Goal: Check status: Check status

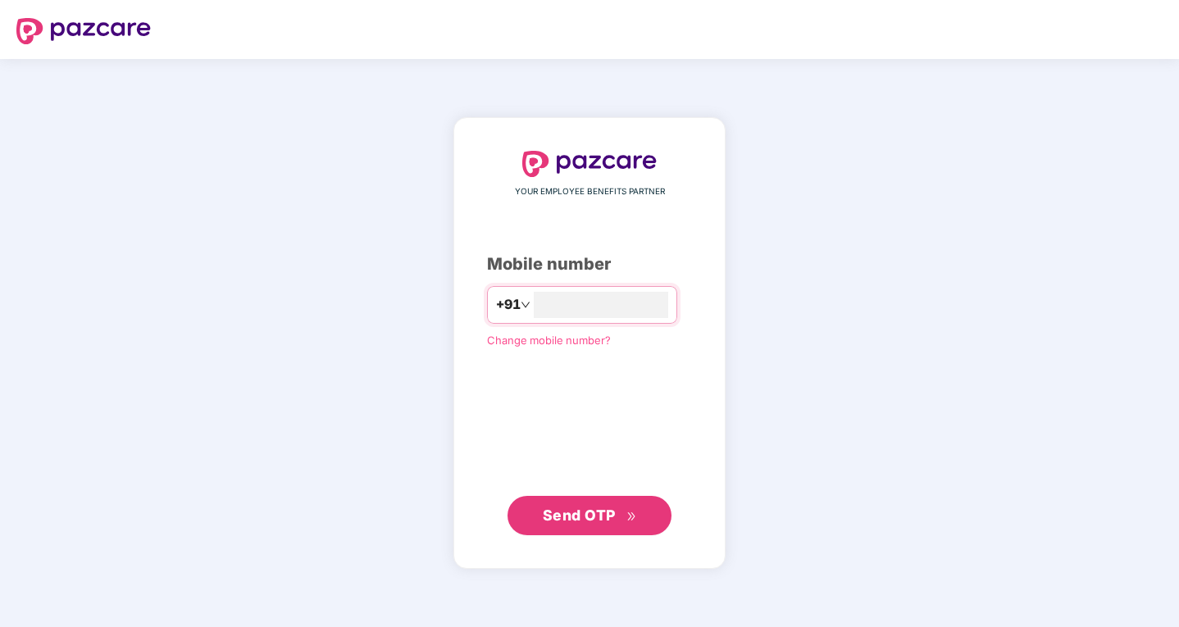
type input "**********"
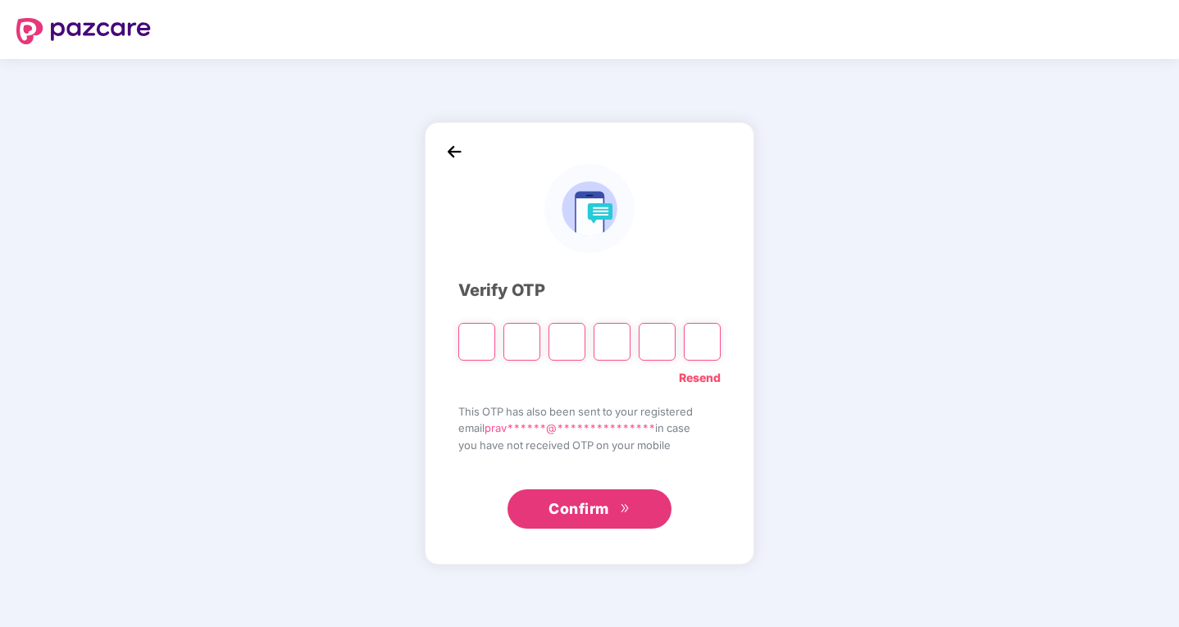
type input "*"
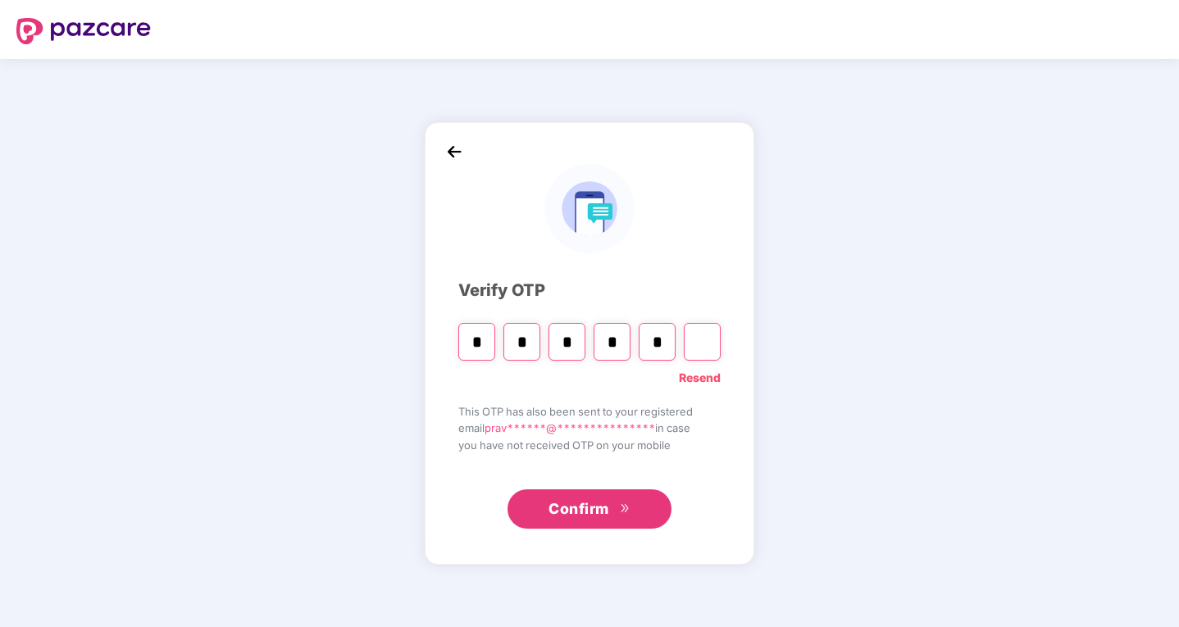
type input "*"
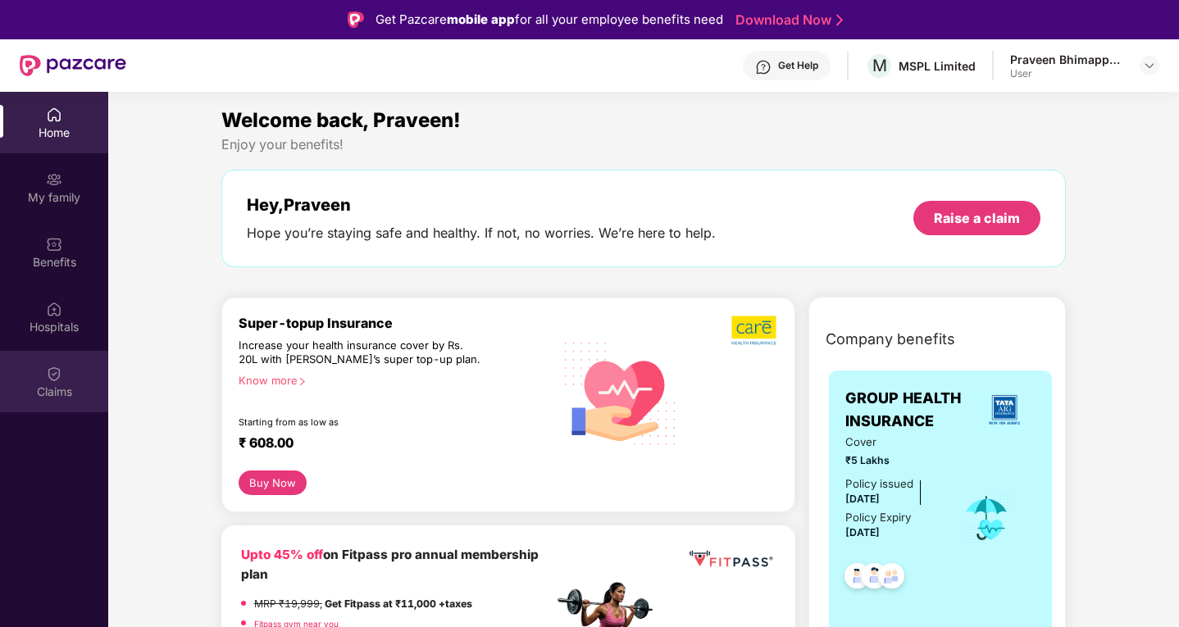
click at [49, 366] on img at bounding box center [54, 374] width 16 height 16
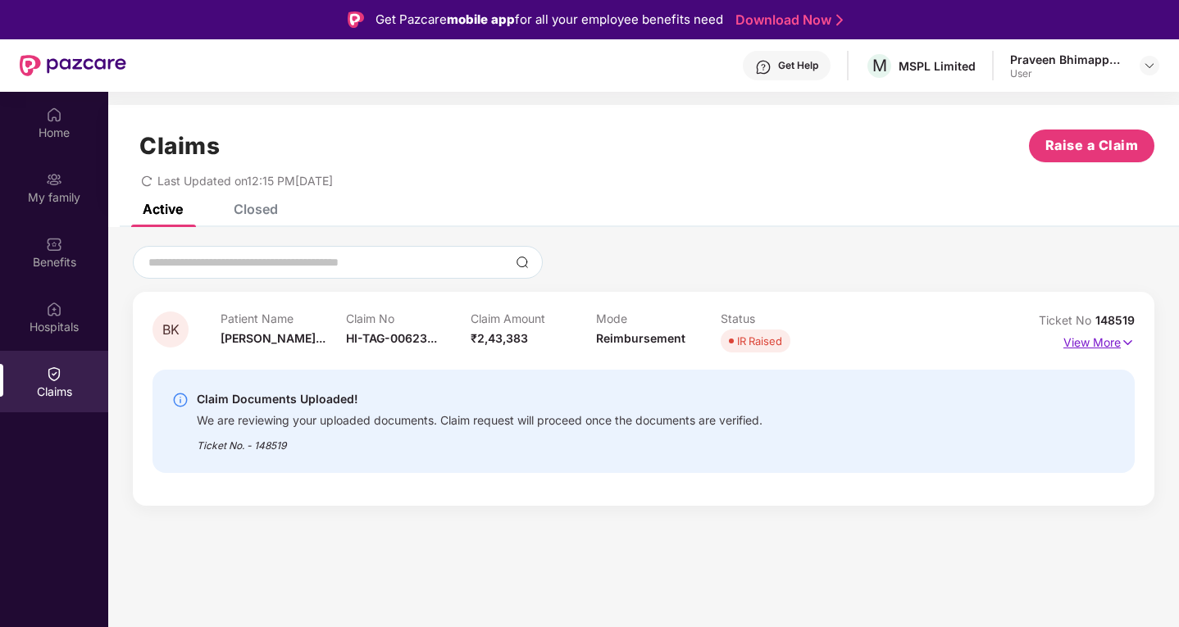
click at [1108, 339] on p "View More" at bounding box center [1099, 341] width 71 height 22
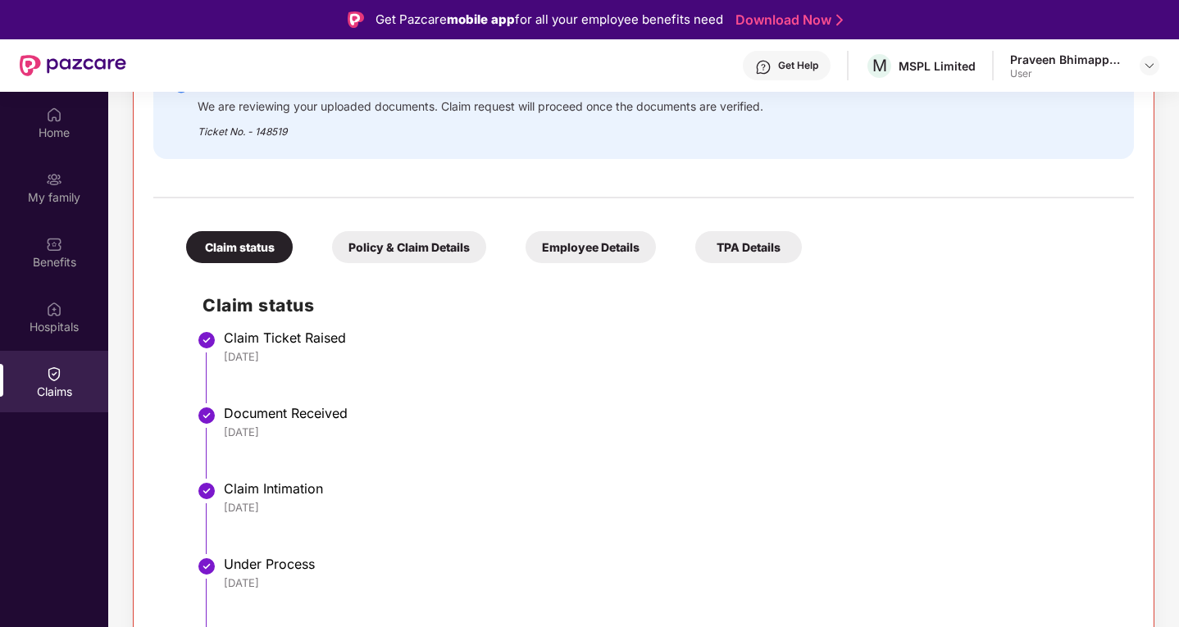
scroll to position [103, 0]
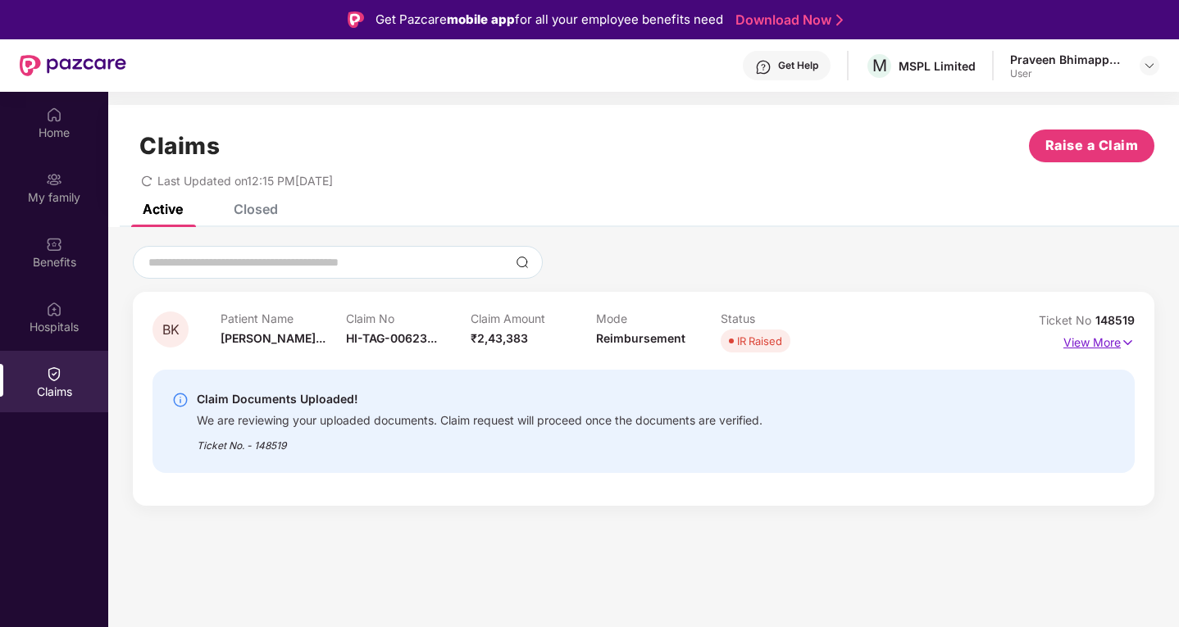
click at [1114, 344] on p "View More" at bounding box center [1099, 341] width 71 height 22
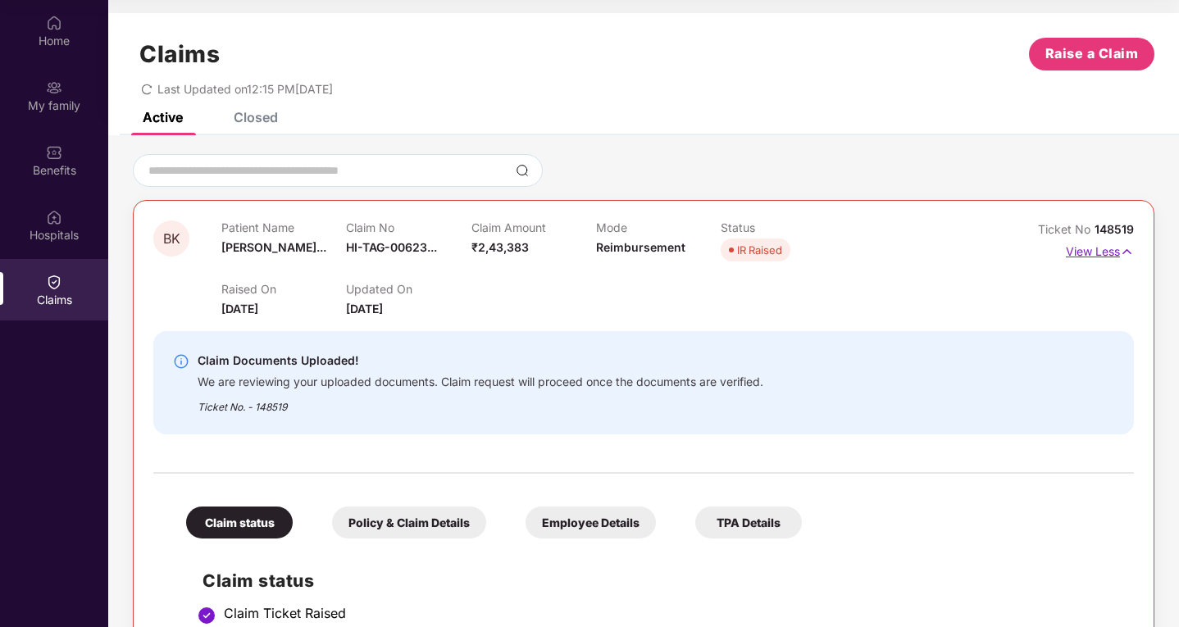
click at [1129, 247] on img at bounding box center [1127, 252] width 14 height 18
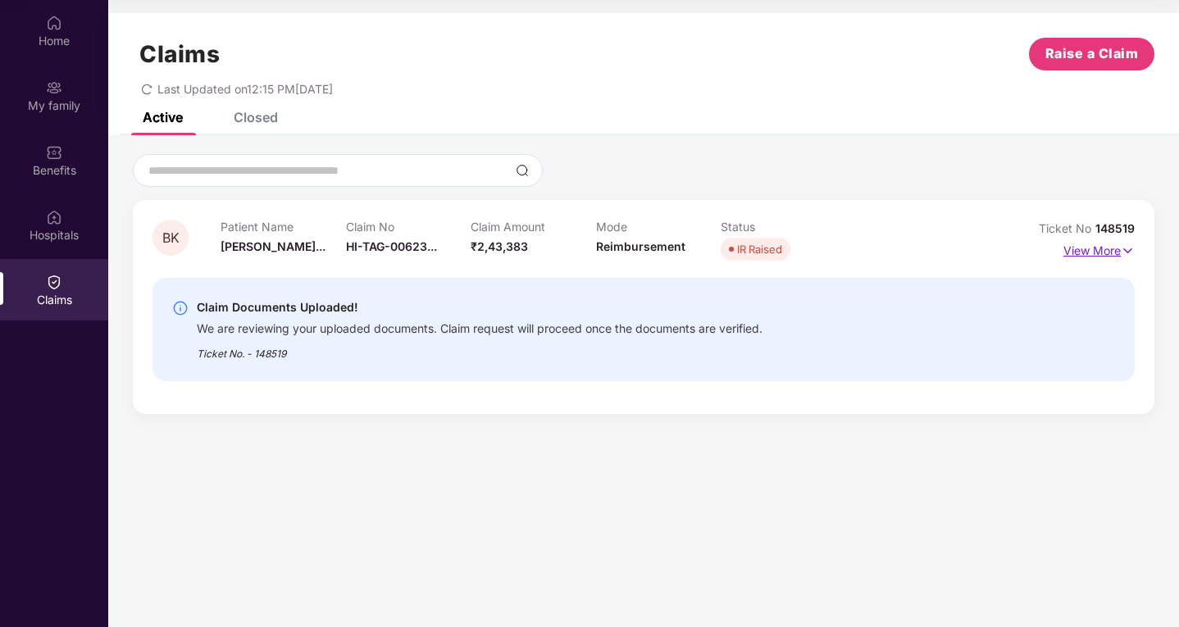
click at [1129, 247] on img at bounding box center [1128, 251] width 14 height 18
